Goal: Task Accomplishment & Management: Use online tool/utility

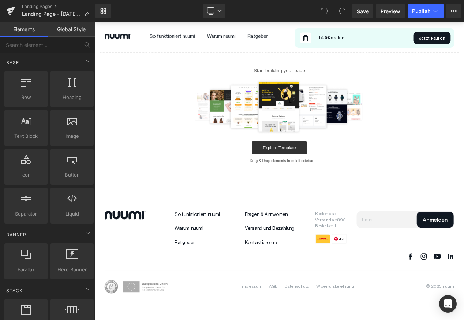
click at [120, 38] on div "Select your layout" at bounding box center [316, 115] width 443 height 186
click at [123, 38] on div "Select your layout" at bounding box center [316, 115] width 443 height 186
click at [123, 40] on div "Select your layout" at bounding box center [316, 115] width 443 height 186
click at [449, 11] on button "View Live Page View with current Template Save Template to Library Schedule Pub…" at bounding box center [454, 11] width 15 height 15
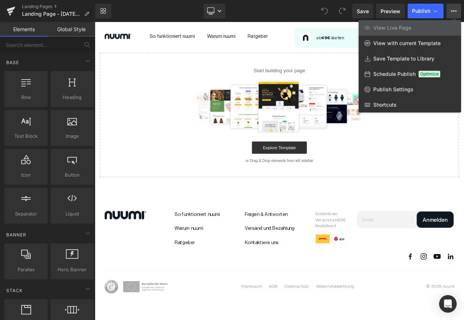
click at [453, 9] on icon at bounding box center [454, 11] width 6 height 6
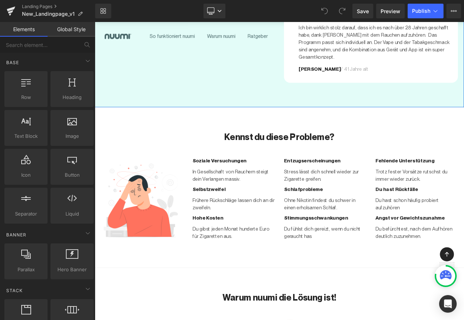
scroll to position [206, 0]
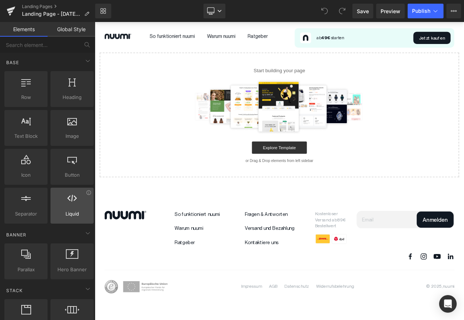
click at [71, 212] on span "Liquid" at bounding box center [72, 214] width 39 height 8
click at [70, 201] on icon at bounding box center [72, 198] width 10 height 10
click at [71, 208] on div at bounding box center [72, 201] width 39 height 16
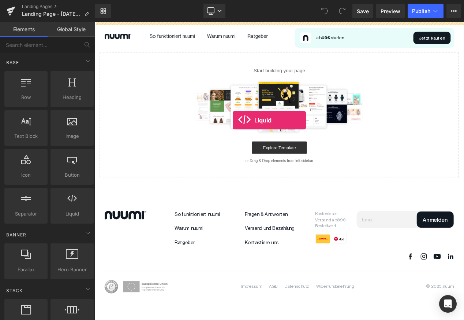
drag, startPoint x: 166, startPoint y: 230, endPoint x: 260, endPoint y: 140, distance: 130.8
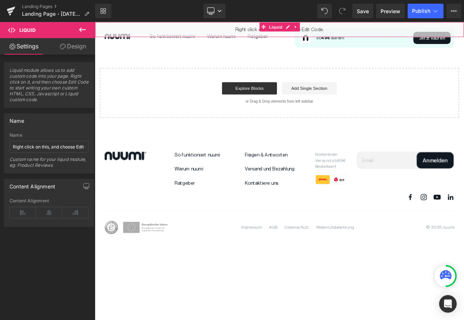
click at [20, 77] on span "Liquid module allows us to add custom code into your page. Right click on it, a…" at bounding box center [49, 87] width 79 height 40
click at [40, 95] on span "Liquid module allows us to add custom code into your page. Right click on it, a…" at bounding box center [49, 87] width 79 height 40
click at [68, 47] on link "Design" at bounding box center [73, 46] width 48 height 16
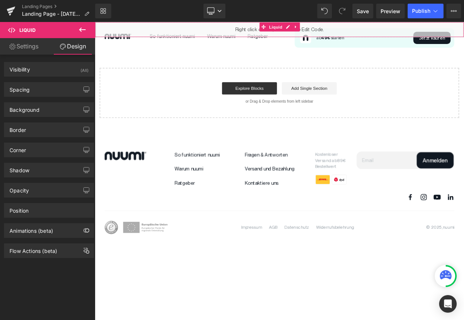
click at [22, 48] on link "Settings" at bounding box center [24, 46] width 48 height 16
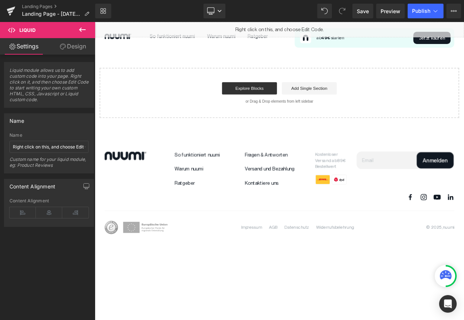
click at [26, 31] on span "Liquid" at bounding box center [27, 30] width 16 height 6
click at [10, 30] on icon at bounding box center [11, 29] width 7 height 7
click at [86, 29] on icon at bounding box center [82, 29] width 9 height 9
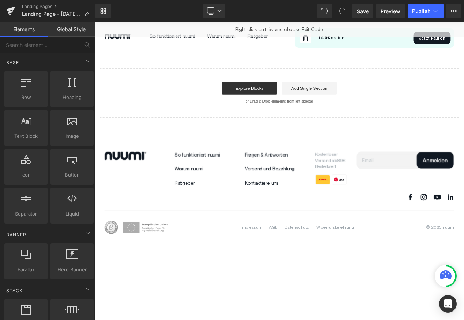
click at [24, 31] on link "Elements" at bounding box center [24, 29] width 48 height 15
click at [346, 103] on link "Add Single Section" at bounding box center [352, 101] width 66 height 15
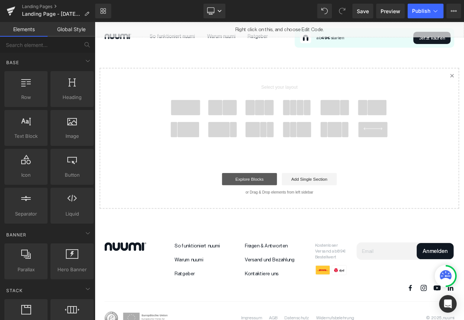
click at [278, 208] on link "Explore Blocks" at bounding box center [281, 210] width 66 height 15
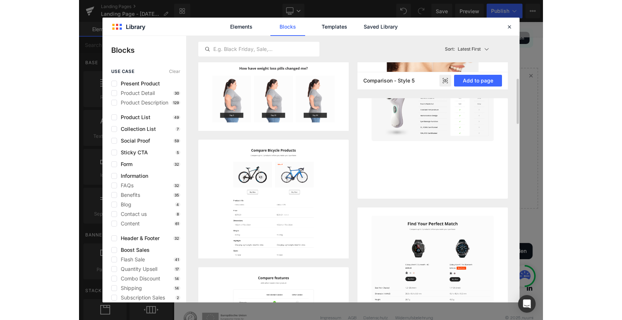
scroll to position [242, 0]
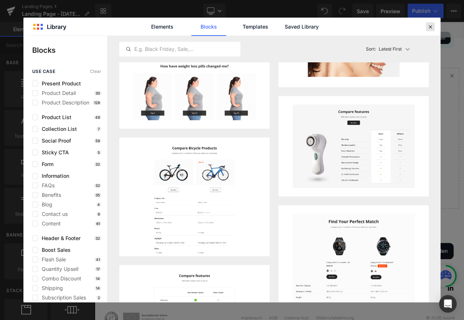
click at [430, 28] on icon at bounding box center [430, 26] width 7 height 7
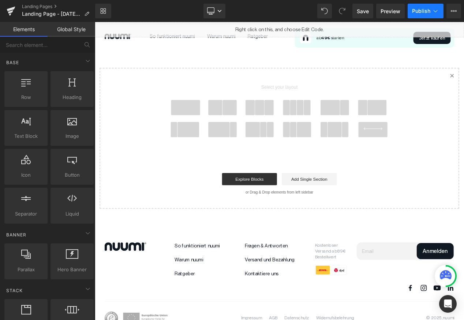
click at [439, 10] on icon at bounding box center [435, 10] width 7 height 7
click at [265, 149] on link at bounding box center [249, 151] width 36 height 18
